Goal: Check status: Check status

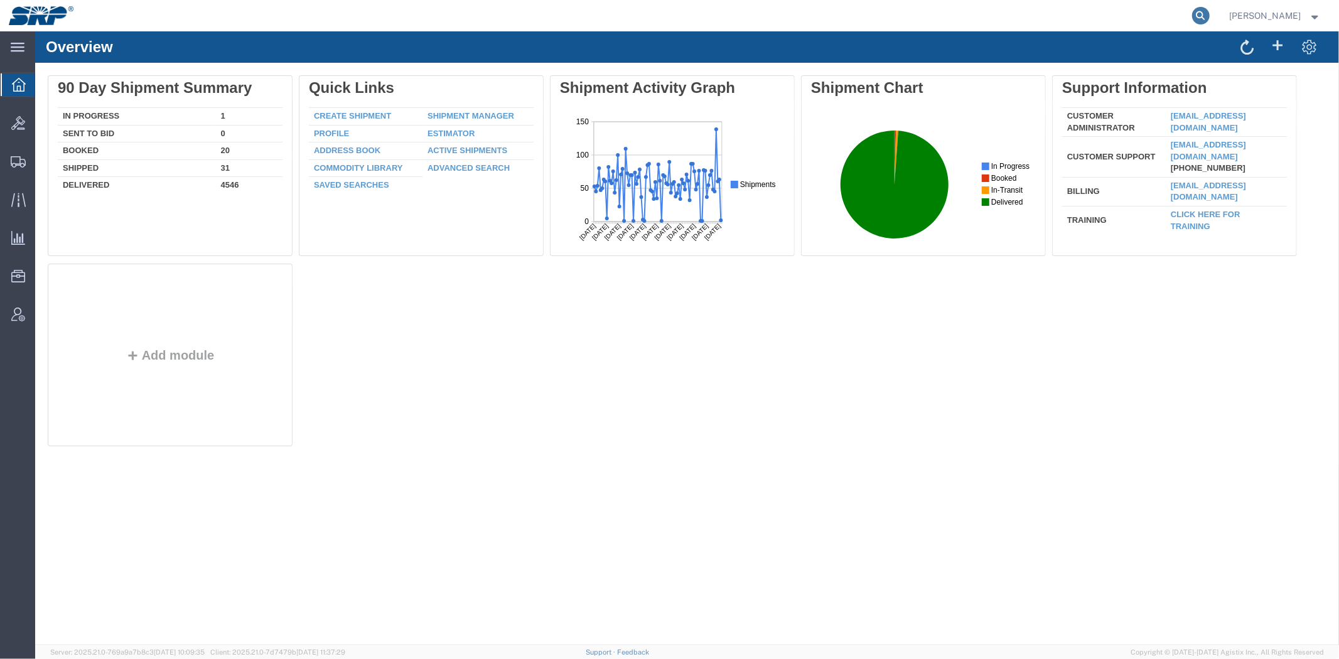
click at [1204, 16] on icon at bounding box center [1201, 16] width 18 height 18
click at [1181, 16] on input "search" at bounding box center [1002, 16] width 382 height 30
paste input "57070467"
type input "57070467"
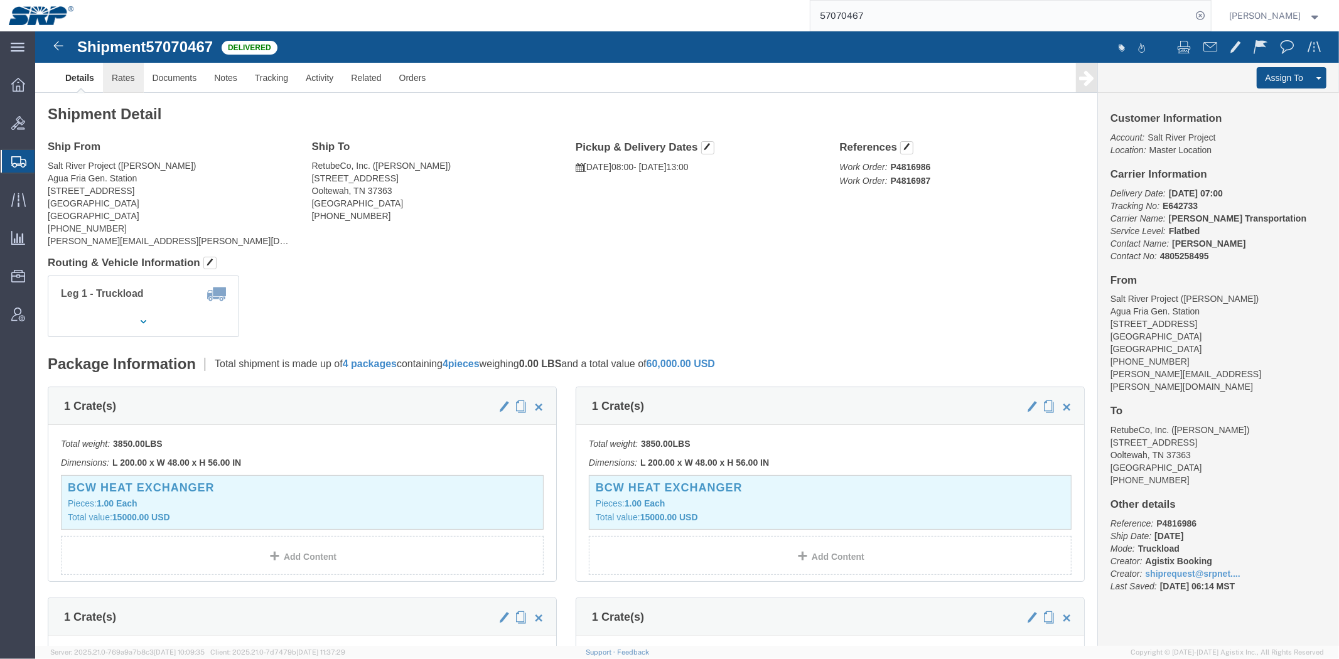
click link "Rates"
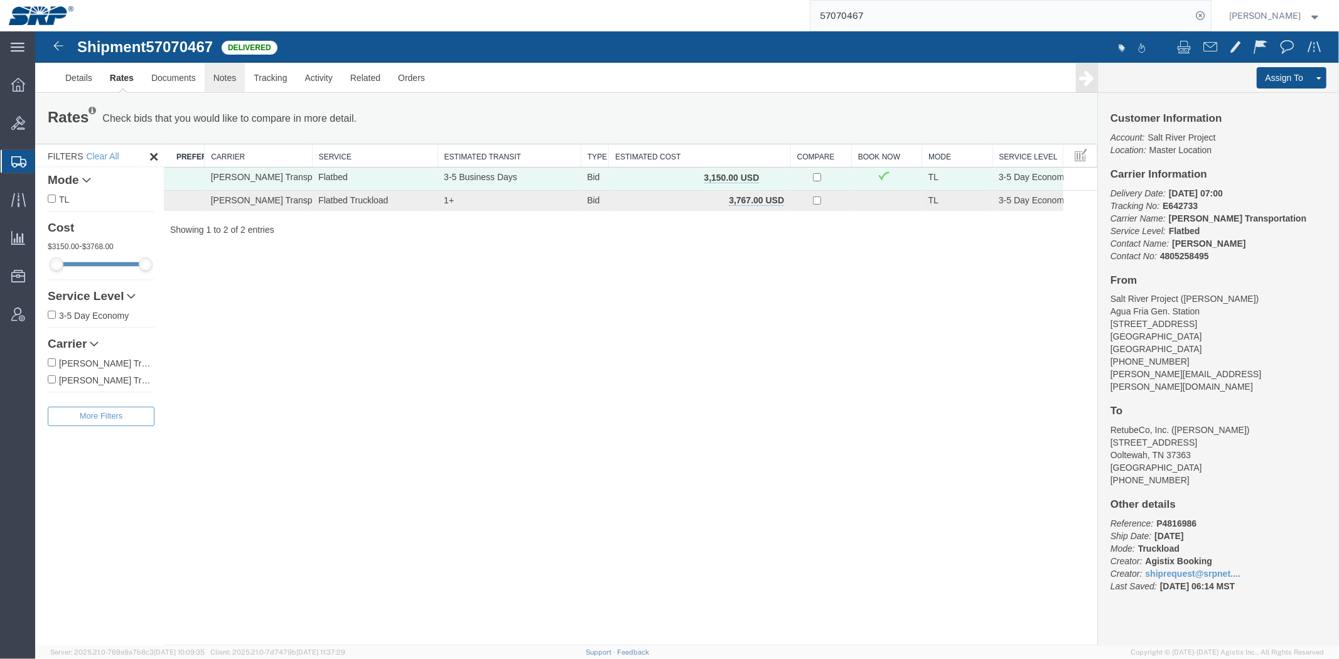
click at [227, 82] on link "Notes" at bounding box center [224, 77] width 41 height 30
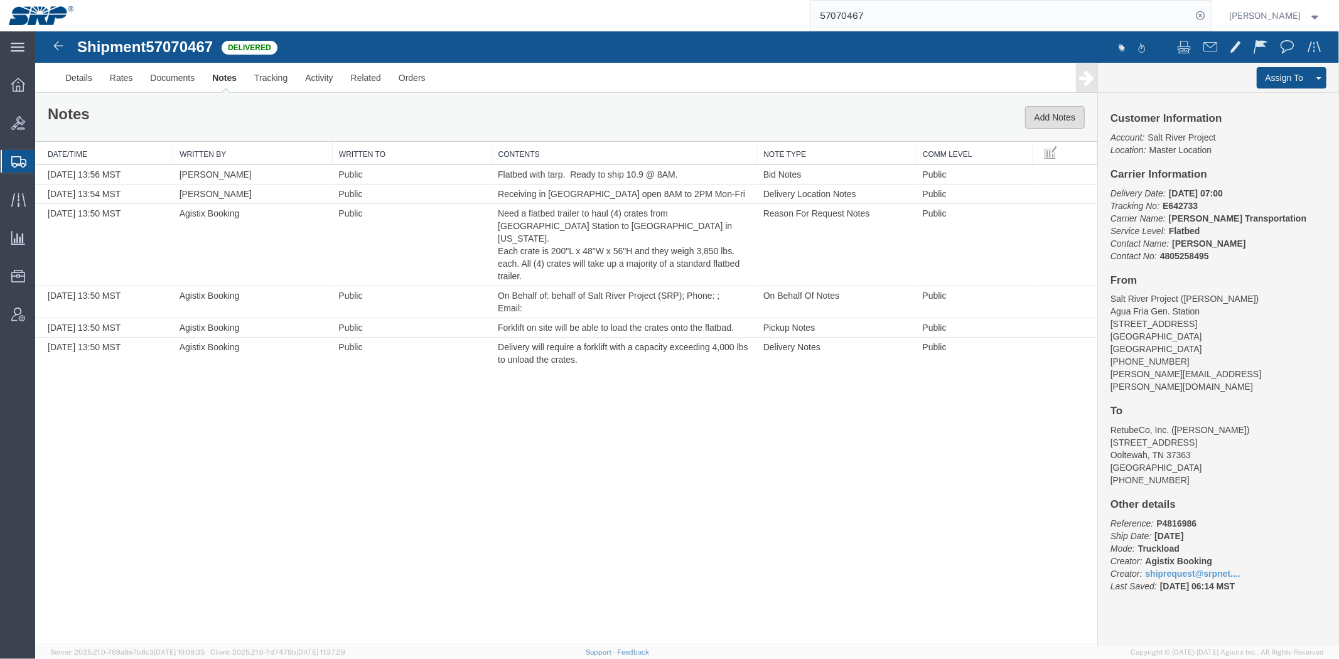
click at [1046, 111] on button "Add Notes" at bounding box center [1055, 116] width 60 height 23
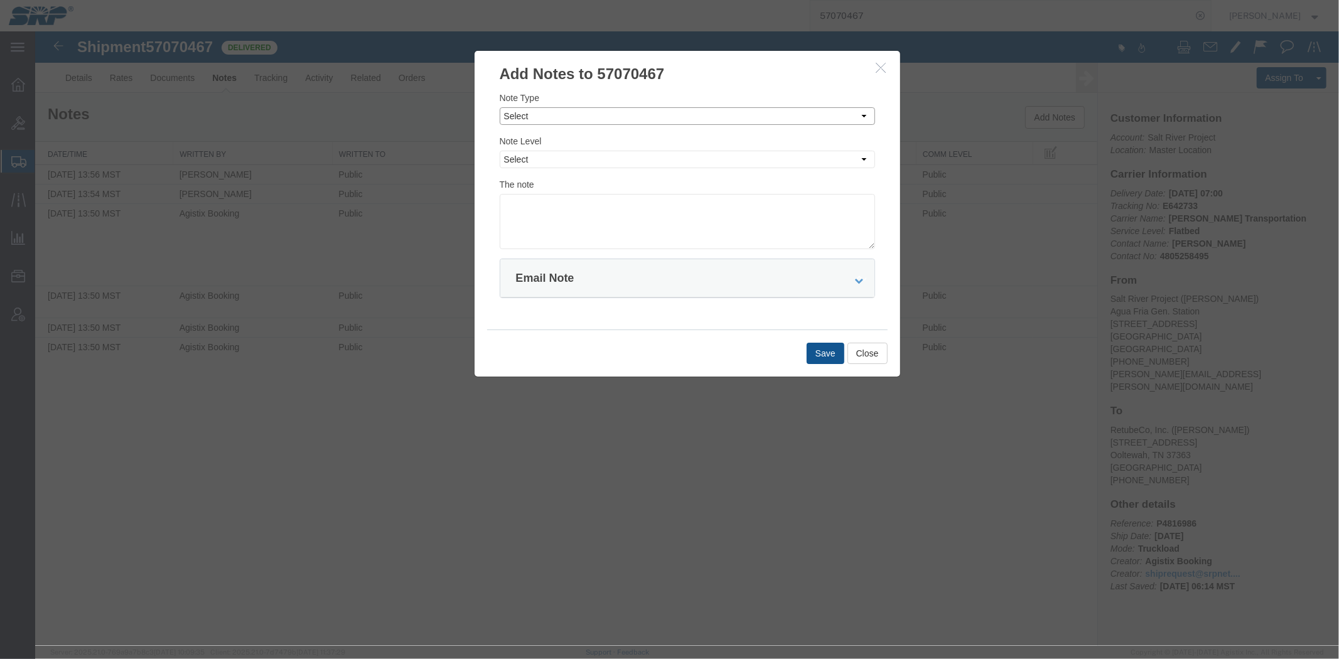
click at [563, 113] on select "Select Approval Bid Notes Carrier Change Notes Claim Notes Content Hazmat Notes…" at bounding box center [686, 116] width 375 height 18
select select "INVOICE_NOTES"
click at [499, 107] on select "Select Approval Bid Notes Carrier Change Notes Claim Notes Content Hazmat Notes…" at bounding box center [686, 116] width 375 height 18
click at [544, 160] on select "Select Private to Account Private to Vendor Public" at bounding box center [686, 159] width 375 height 18
select select "PRIVATE_TO_ACCOUNT"
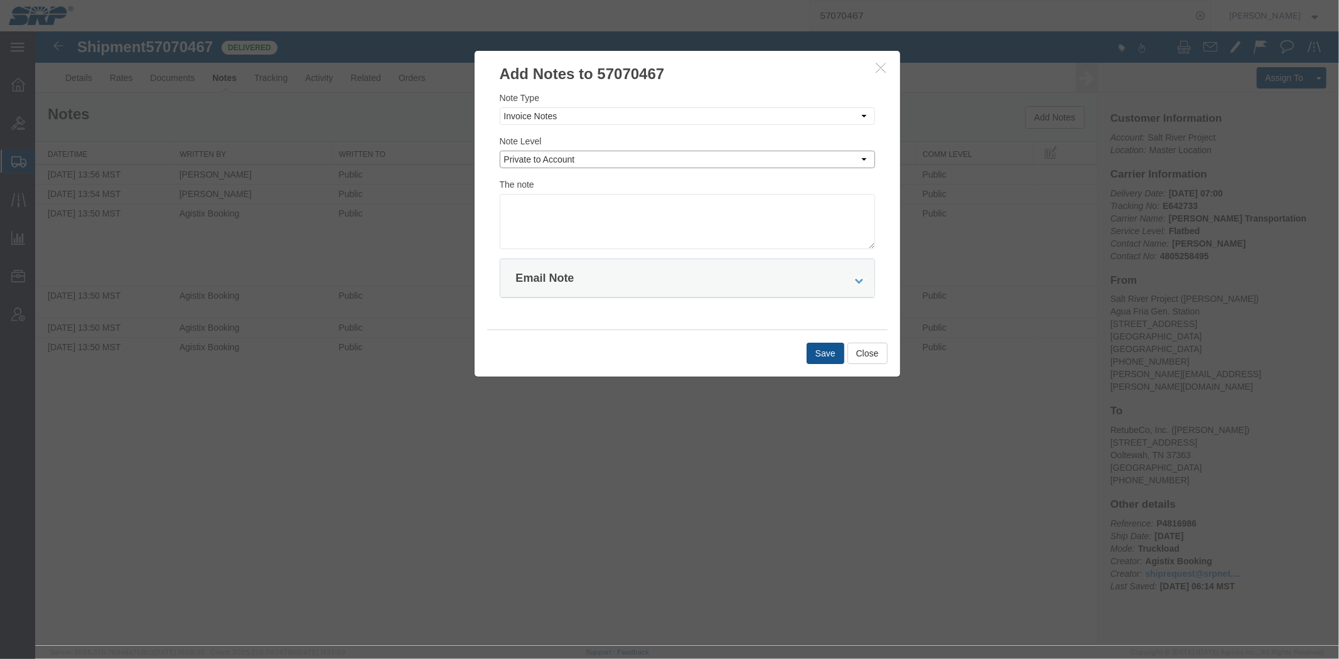
click at [499, 150] on select "Select Private to Account Private to Vendor Public" at bounding box center [686, 159] width 375 height 18
click at [567, 219] on textarea at bounding box center [686, 220] width 375 height 55
paste textarea "7275292"
type textarea "7275292 $3150"
click at [835, 351] on button "Save" at bounding box center [825, 352] width 38 height 21
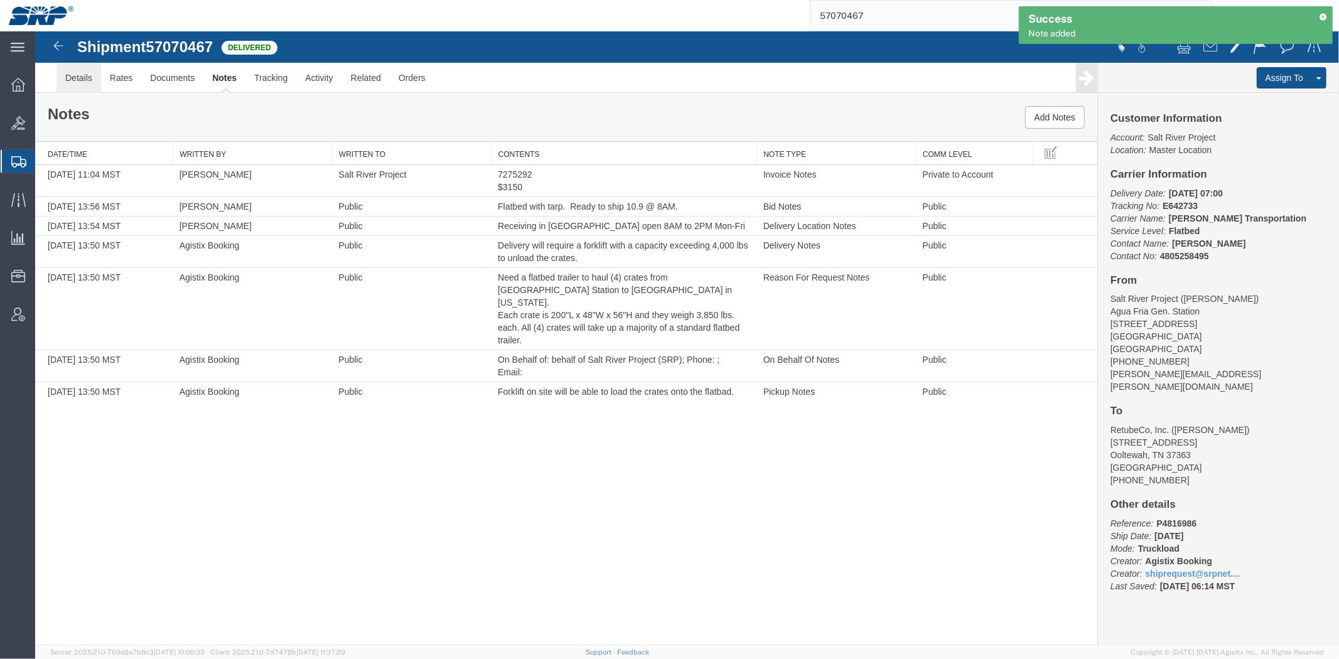
click at [75, 75] on link "Details" at bounding box center [78, 77] width 45 height 30
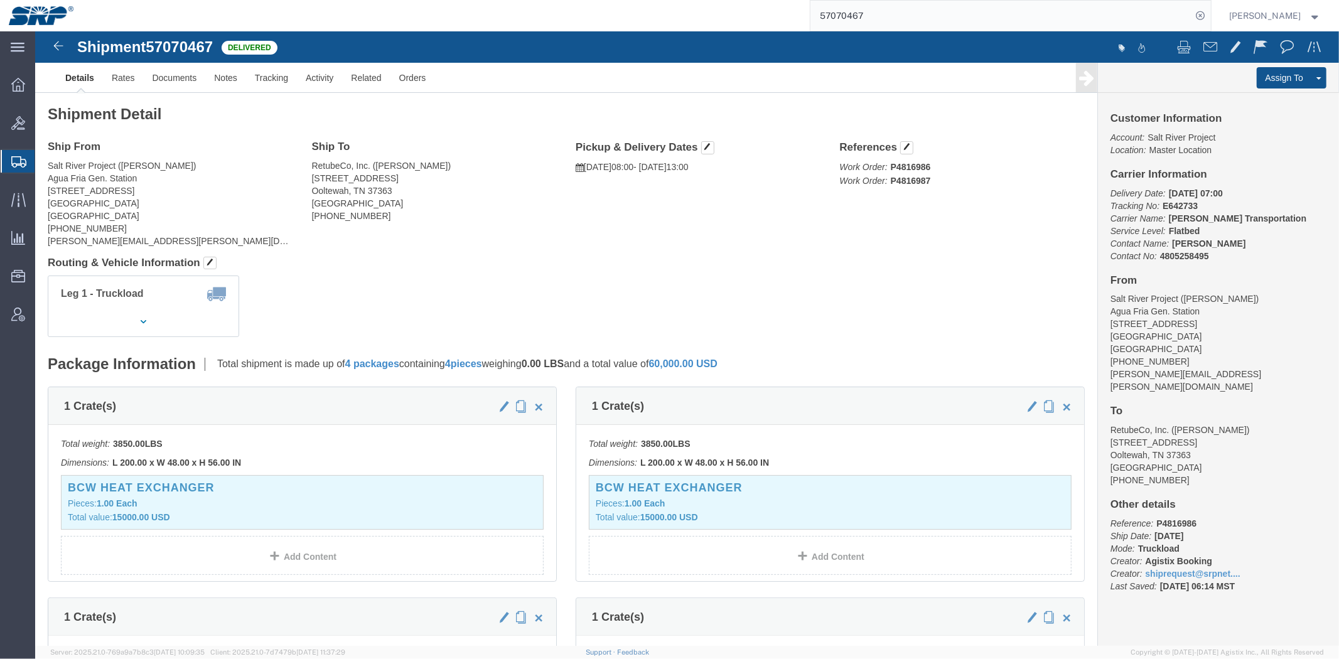
click b "P4816986"
copy b "P4816986"
click b "P4816987"
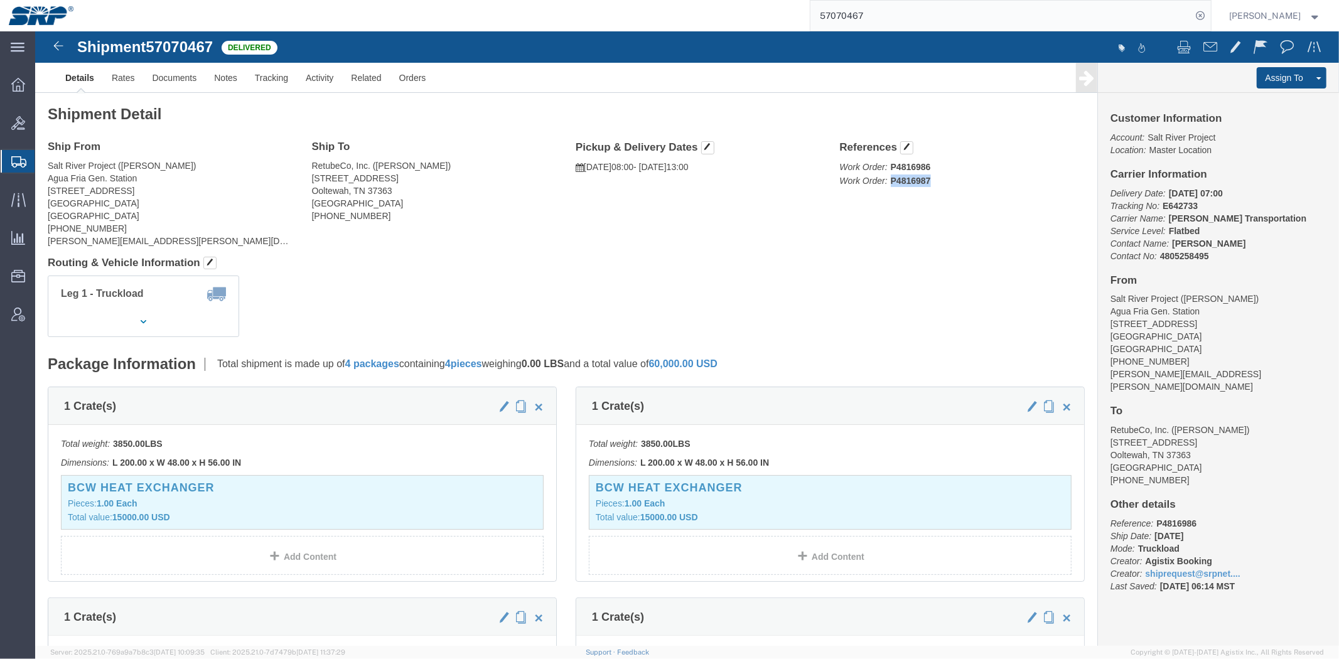
copy b "P4816987"
click div "Ship From Salt River Project ([PERSON_NAME]) [GEOGRAPHIC_DATA] [STREET_ADDRESS]…"
click link "Notes"
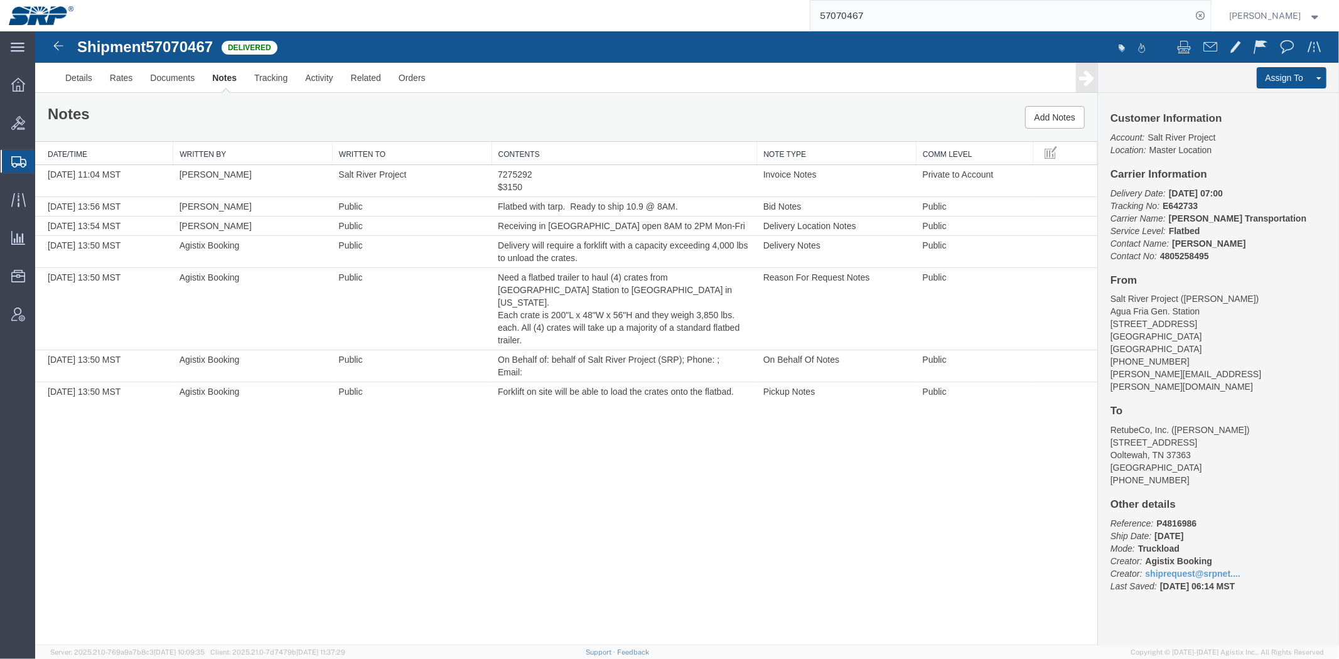
click at [0, 0] on span "Shipment Manager" at bounding box center [0, 0] width 0 height 0
